Goal: Find specific page/section: Find specific page/section

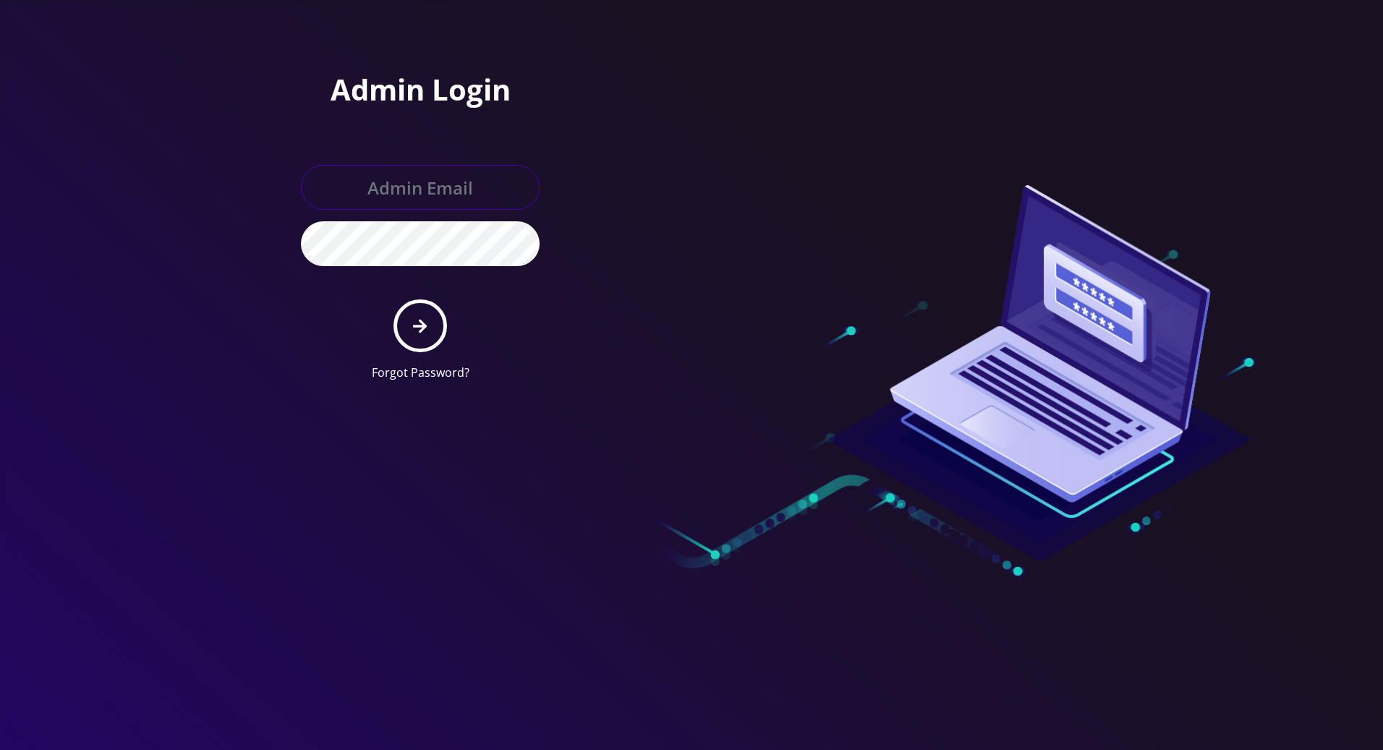
type input "tracy@teltik.com"
click at [417, 327] on icon "submit" at bounding box center [420, 326] width 14 height 16
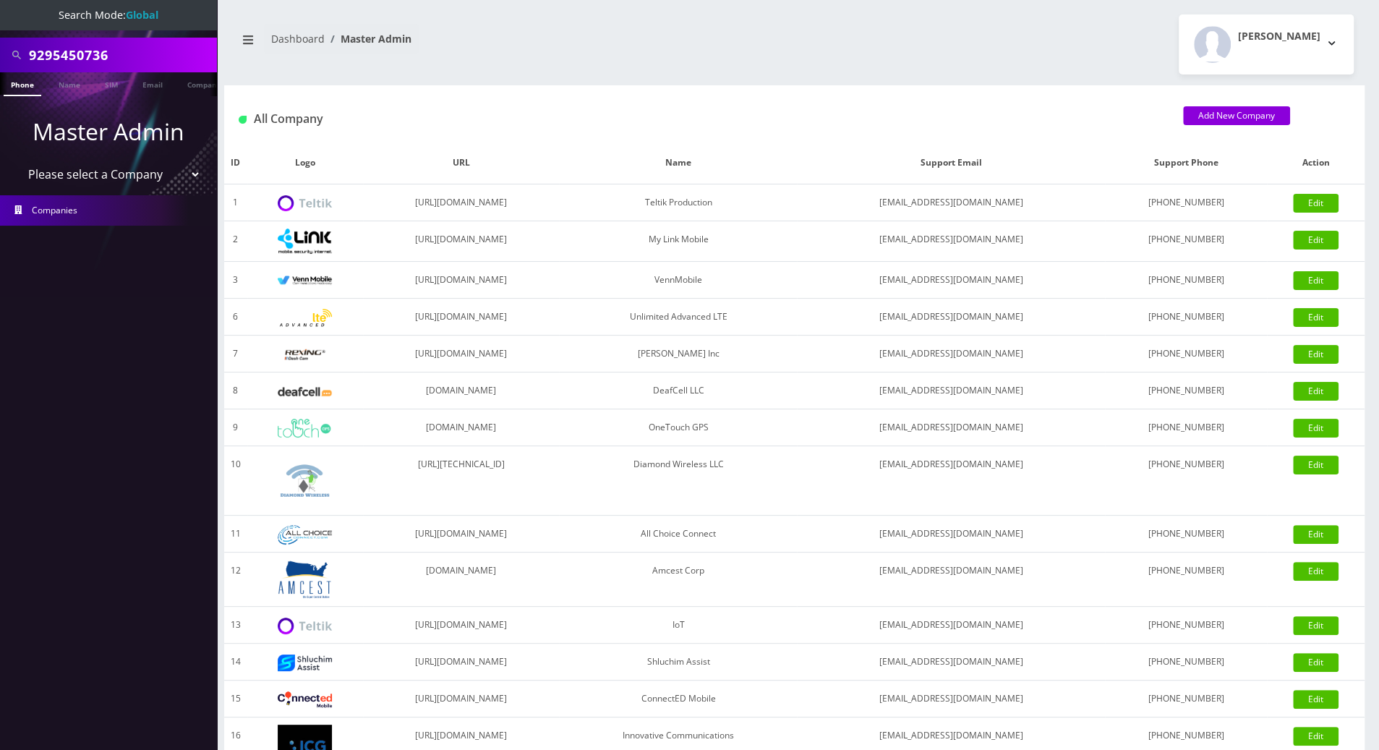
drag, startPoint x: 132, startPoint y: 59, endPoint x: -1, endPoint y: 57, distance: 133.8
click at [0, 57] on html "Search Mode: Global 9295450736 Phone Name SIM Email Company Customer Master Adm…" at bounding box center [689, 496] width 1379 height 993
paste input "[EMAIL_ADDRESS][DOMAIN_NAME]"
type input "[EMAIL_ADDRESS][DOMAIN_NAME]"
click at [155, 85] on link "Email" at bounding box center [152, 84] width 35 height 24
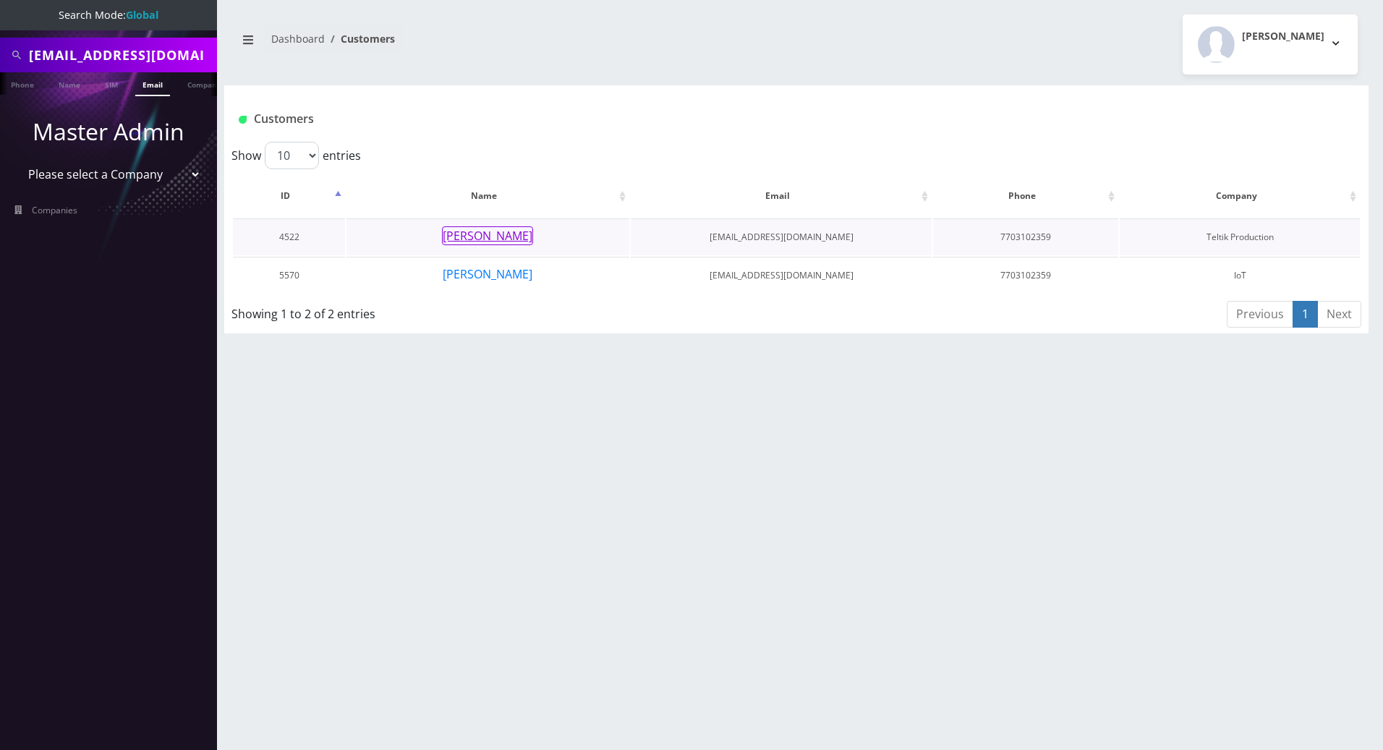
click at [489, 239] on button "[PERSON_NAME]" at bounding box center [487, 235] width 91 height 19
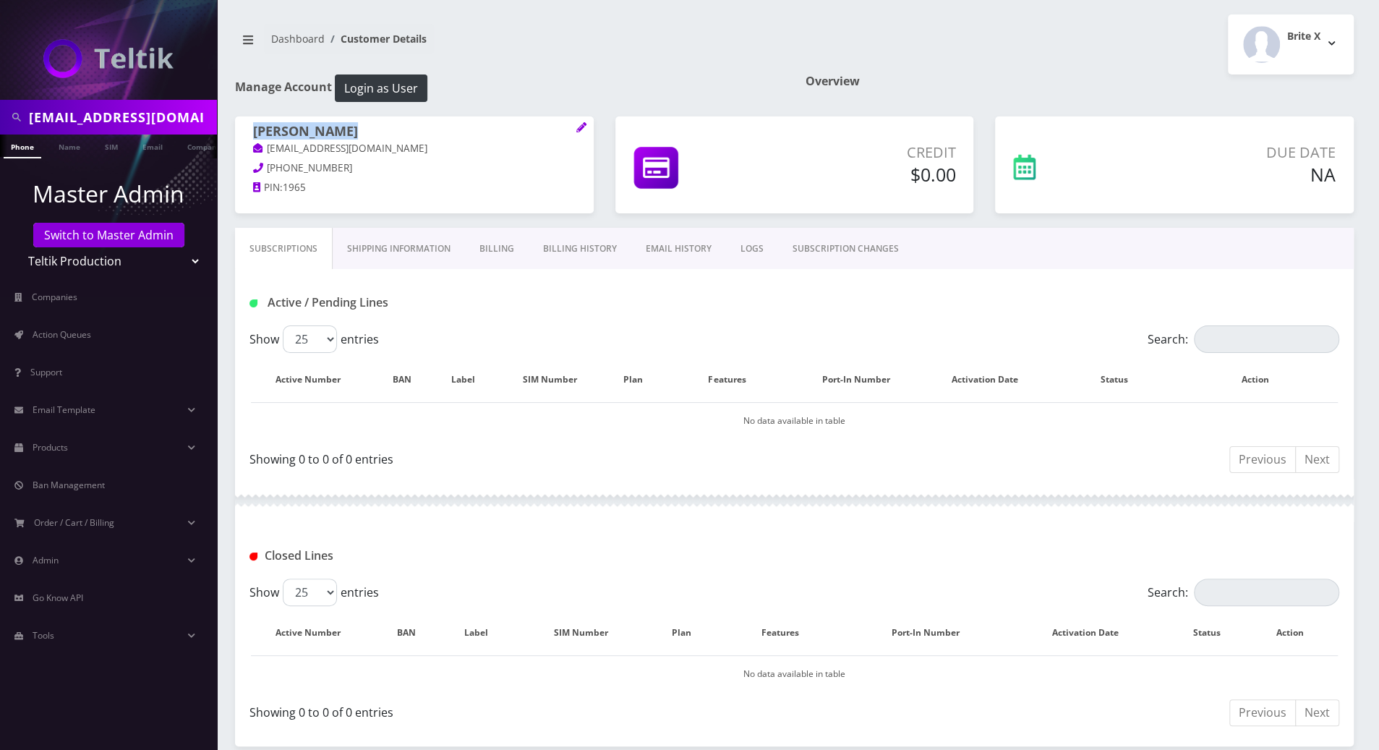
drag, startPoint x: 357, startPoint y: 130, endPoint x: 257, endPoint y: 130, distance: 99.8
click at [257, 130] on h1 "[PERSON_NAME]" at bounding box center [414, 132] width 323 height 17
copy h1 "[PERSON_NAME]"
click at [145, 150] on link "Email" at bounding box center [152, 147] width 35 height 24
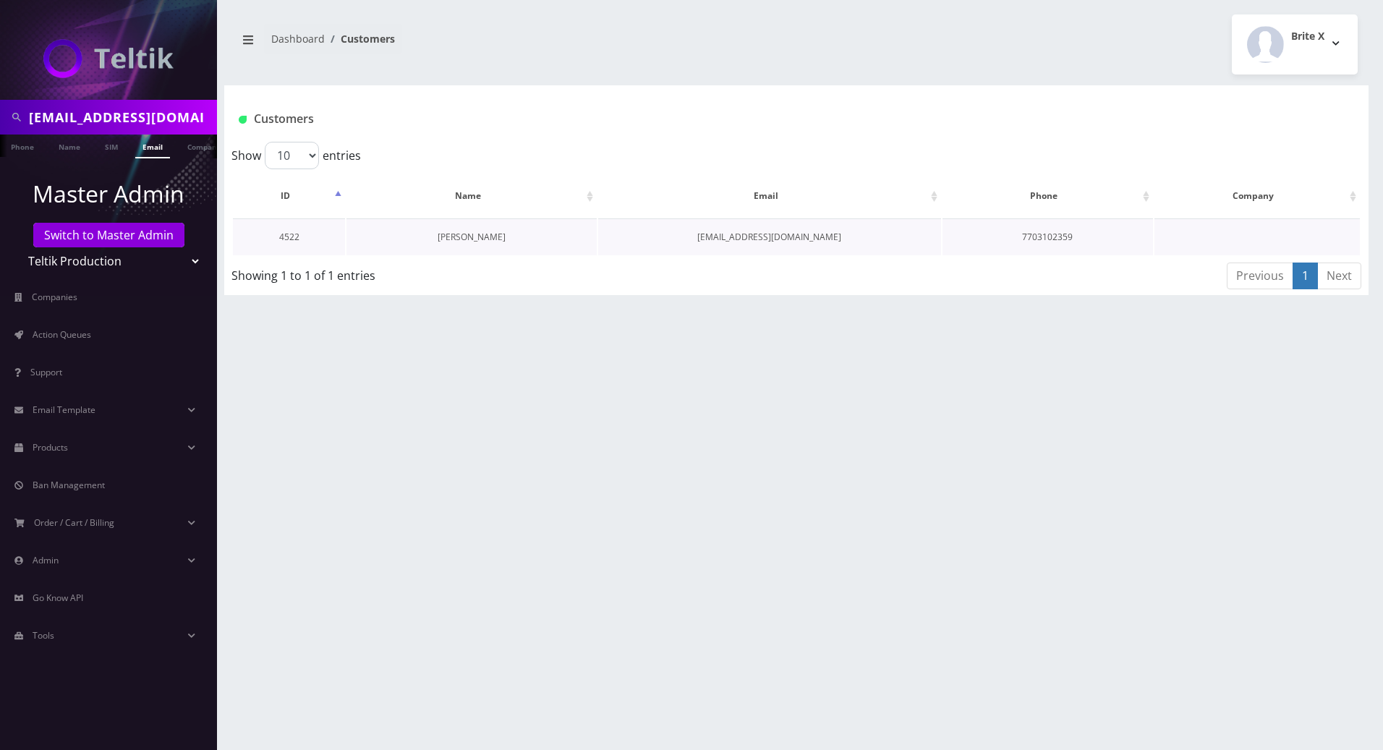
click at [469, 235] on link "[PERSON_NAME]" at bounding box center [472, 237] width 68 height 12
